Goal: Task Accomplishment & Management: Complete application form

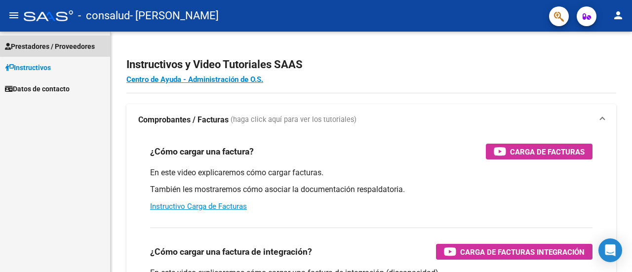
click at [57, 43] on span "Prestadores / Proveedores" at bounding box center [50, 46] width 90 height 11
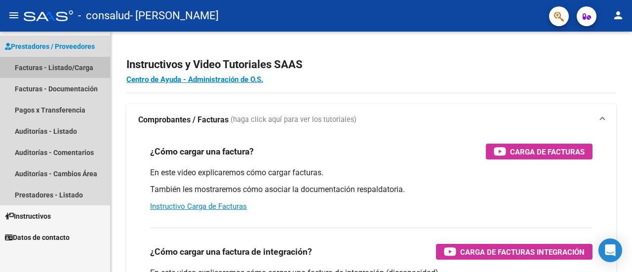
click at [59, 66] on link "Facturas - Listado/Carga" at bounding box center [55, 67] width 110 height 21
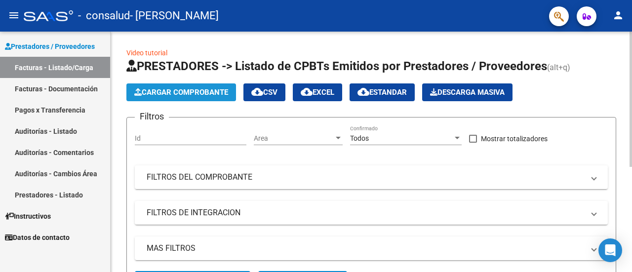
click at [187, 94] on span "Cargar Comprobante" at bounding box center [181, 92] width 94 height 9
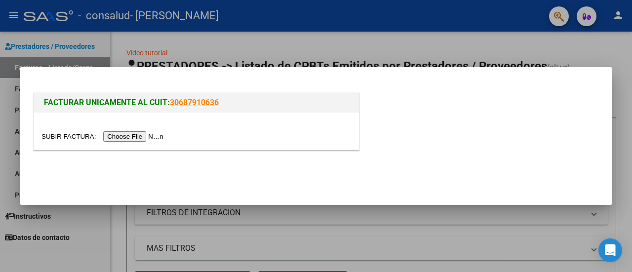
click at [159, 136] on input "file" at bounding box center [103, 136] width 125 height 10
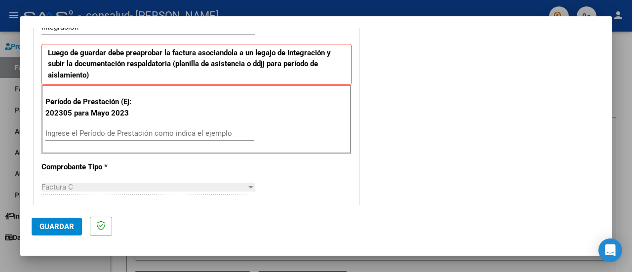
scroll to position [245, 0]
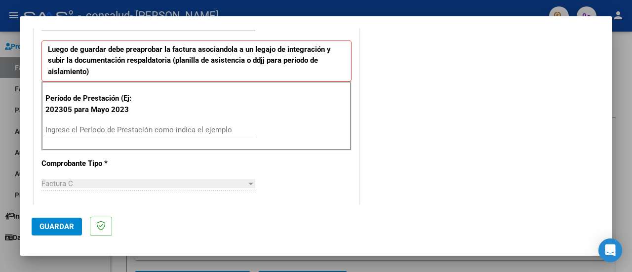
click at [137, 128] on input "Ingrese el Período de Prestación como indica el ejemplo" at bounding box center [149, 129] width 208 height 9
type input "202507"
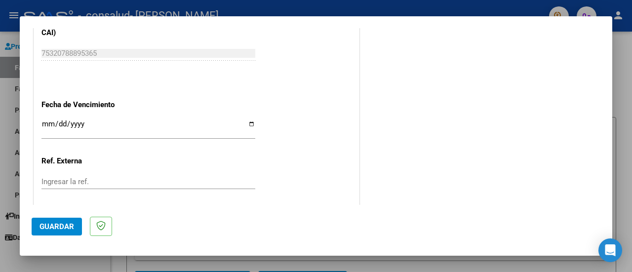
scroll to position [649, 0]
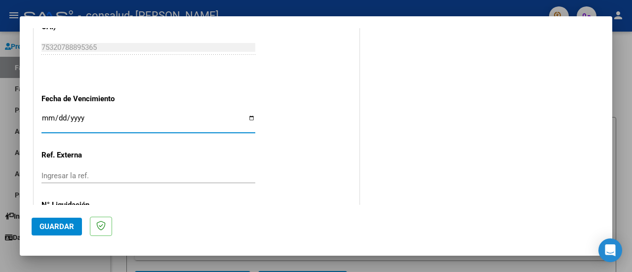
click at [46, 114] on input "Ingresar la fecha" at bounding box center [148, 122] width 214 height 16
type input "[DATE]"
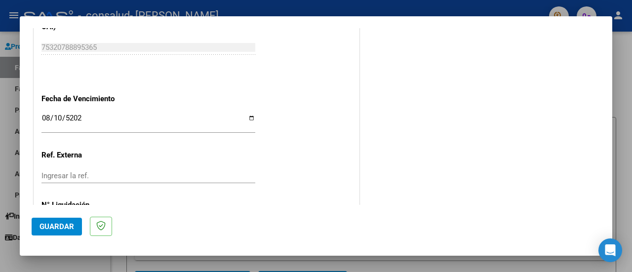
scroll to position [694, 0]
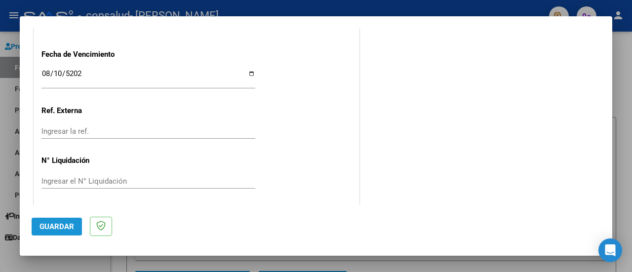
click at [65, 223] on span "Guardar" at bounding box center [57, 226] width 35 height 9
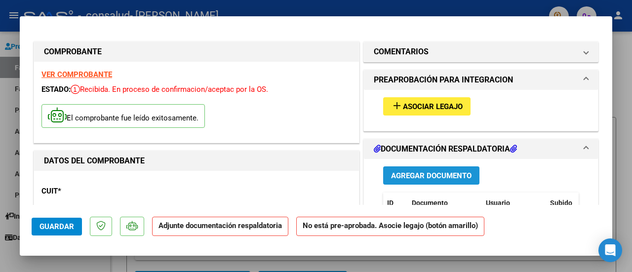
click at [471, 174] on button "Agregar Documento" at bounding box center [431, 175] width 96 height 18
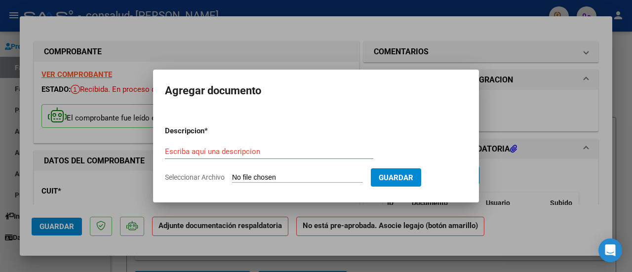
click at [329, 177] on input "Seleccionar Archivo" at bounding box center [297, 177] width 131 height 9
click at [270, 153] on input "Escriba aquí una descripcion" at bounding box center [269, 151] width 208 height 9
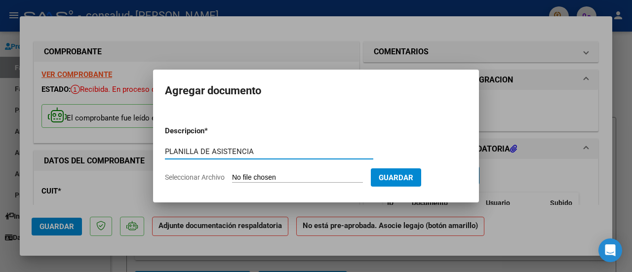
type input "PLANILLA DE ASISTENCIA"
click at [342, 180] on input "Seleccionar Archivo" at bounding box center [297, 177] width 131 height 9
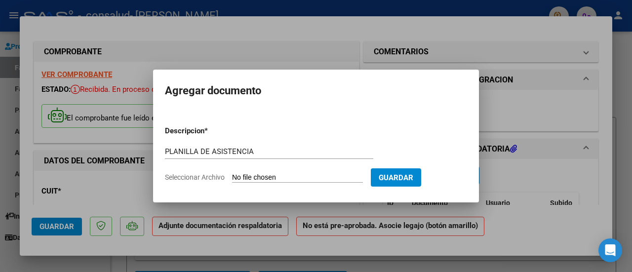
type input "C:\fakepath\[PERSON_NAME] [DATE].pdf"
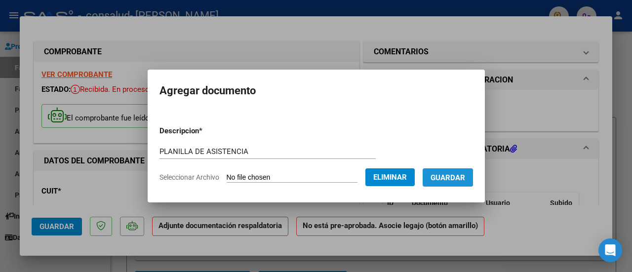
click at [449, 176] on span "Guardar" at bounding box center [448, 177] width 35 height 9
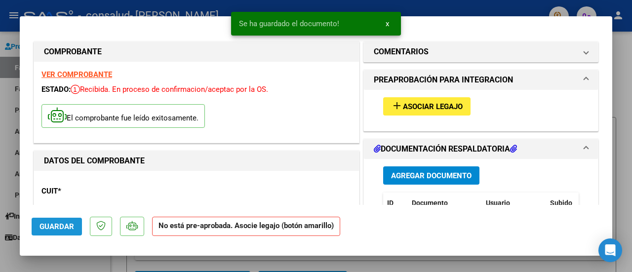
click at [48, 224] on span "Guardar" at bounding box center [57, 226] width 35 height 9
drag, startPoint x: 613, startPoint y: 56, endPoint x: 607, endPoint y: 110, distance: 54.1
click at [607, 110] on div "COMPROBANTE VER COMPROBANTE ESTADO: Recibida. En proceso de confirmacion/acepta…" at bounding box center [316, 136] width 632 height 272
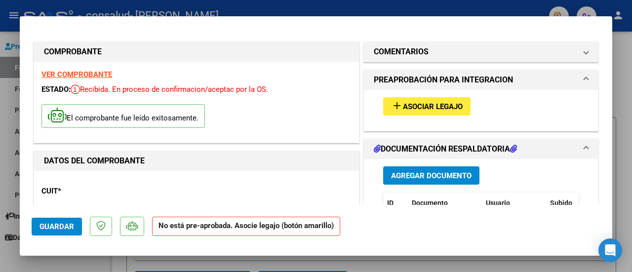
click at [285, 201] on div "CUIT * 27-34895715-0 Ingresar CUIT ANALISIS PRESTADOR [PERSON_NAME] [PERSON_NAM…" at bounding box center [196, 221] width 310 height 87
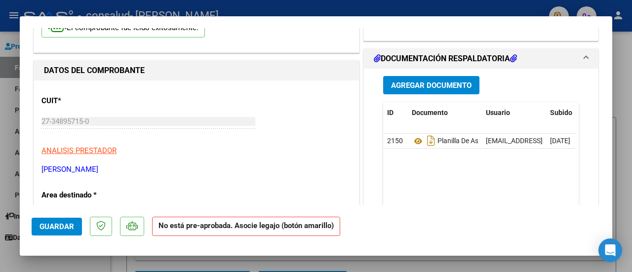
scroll to position [74, 0]
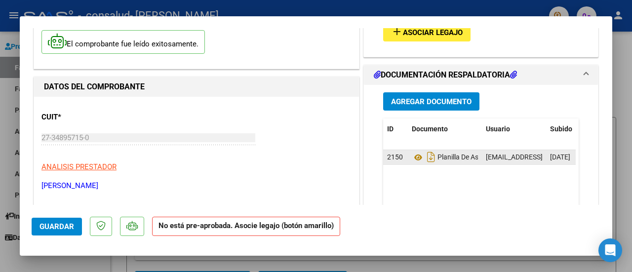
click at [440, 151] on div "Planilla De Asistencia" at bounding box center [445, 157] width 66 height 16
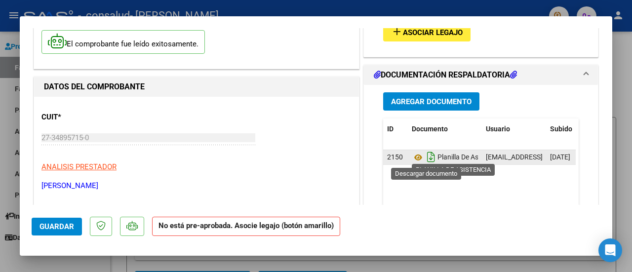
click at [429, 154] on icon "Descargar documento" at bounding box center [431, 157] width 13 height 16
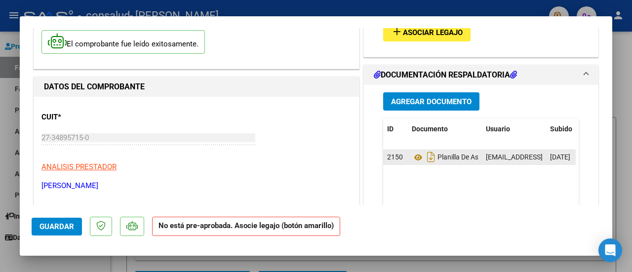
click at [318, 165] on p "ANALISIS PRESTADOR" at bounding box center [196, 167] width 310 height 11
click at [434, 33] on span "Asociar Legajo" at bounding box center [433, 32] width 60 height 9
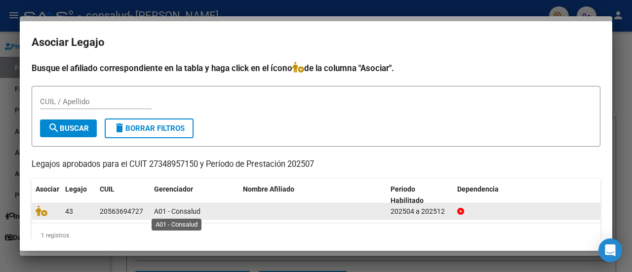
click at [200, 208] on span "A01 - Consalud" at bounding box center [177, 211] width 46 height 8
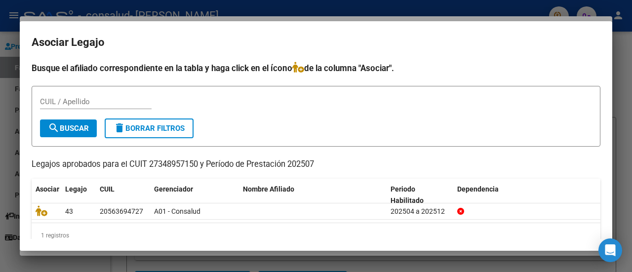
scroll to position [16, 0]
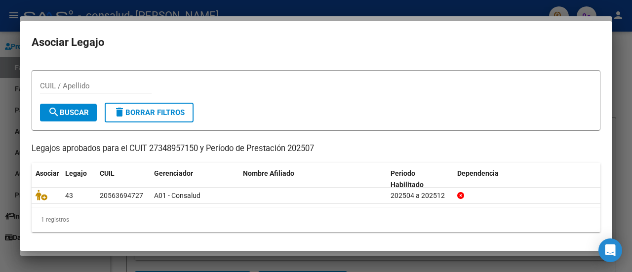
drag, startPoint x: 613, startPoint y: 141, endPoint x: 612, endPoint y: 68, distance: 72.6
click at [612, 68] on div "COMPROBANTE VER COMPROBANTE ESTADO: Recibida. En proceso de confirmacion/acepta…" at bounding box center [316, 136] width 632 height 272
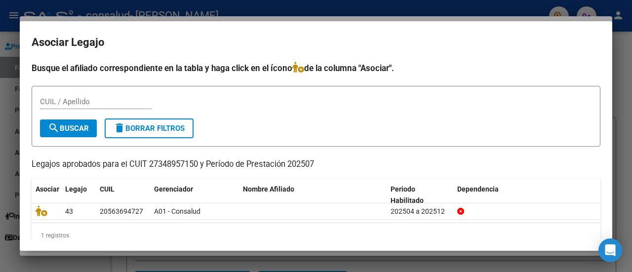
click at [117, 96] on div "CUIL / Apellido" at bounding box center [96, 101] width 112 height 15
type input "56369472"
click at [84, 125] on span "search Buscar" at bounding box center [68, 128] width 41 height 9
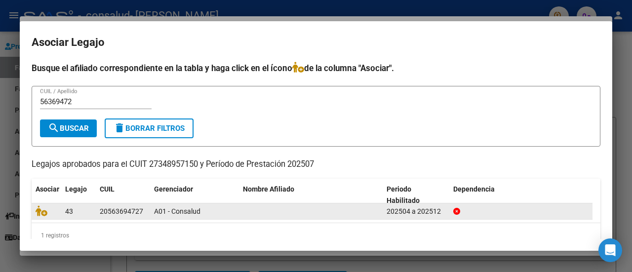
click at [143, 212] on div "20563694727" at bounding box center [123, 211] width 46 height 11
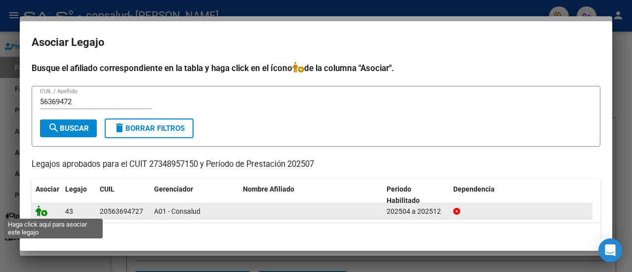
click at [42, 212] on icon at bounding box center [42, 210] width 12 height 11
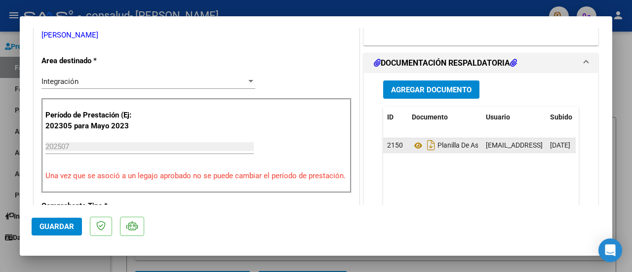
scroll to position [234, 0]
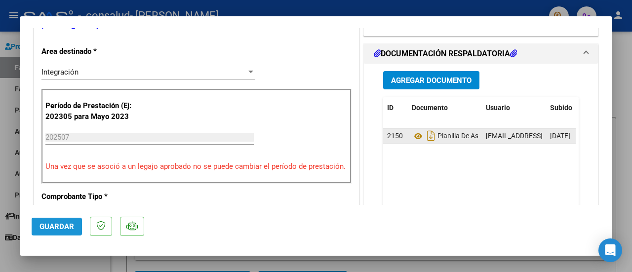
click at [53, 220] on button "Guardar" at bounding box center [57, 227] width 50 height 18
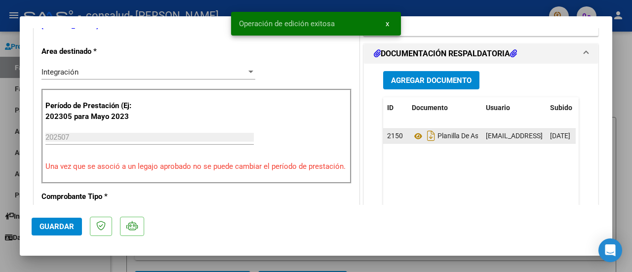
click at [627, 158] on div at bounding box center [316, 136] width 632 height 272
type input "$ 0,00"
